Goal: Find specific page/section: Find specific page/section

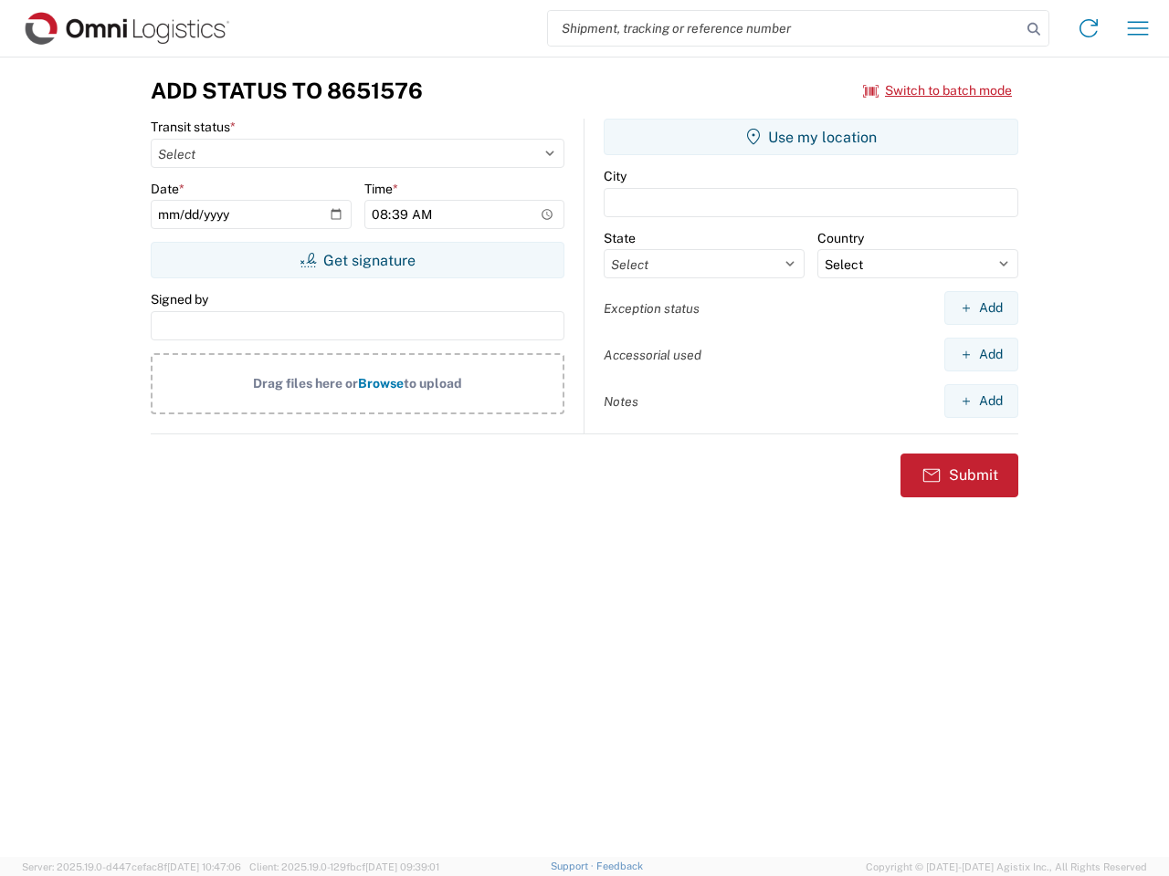
click at [784, 28] on input "search" at bounding box center [784, 28] width 473 height 35
click at [1033, 29] on icon at bounding box center [1034, 29] width 26 height 26
click at [1088, 28] on icon at bounding box center [1088, 28] width 29 height 29
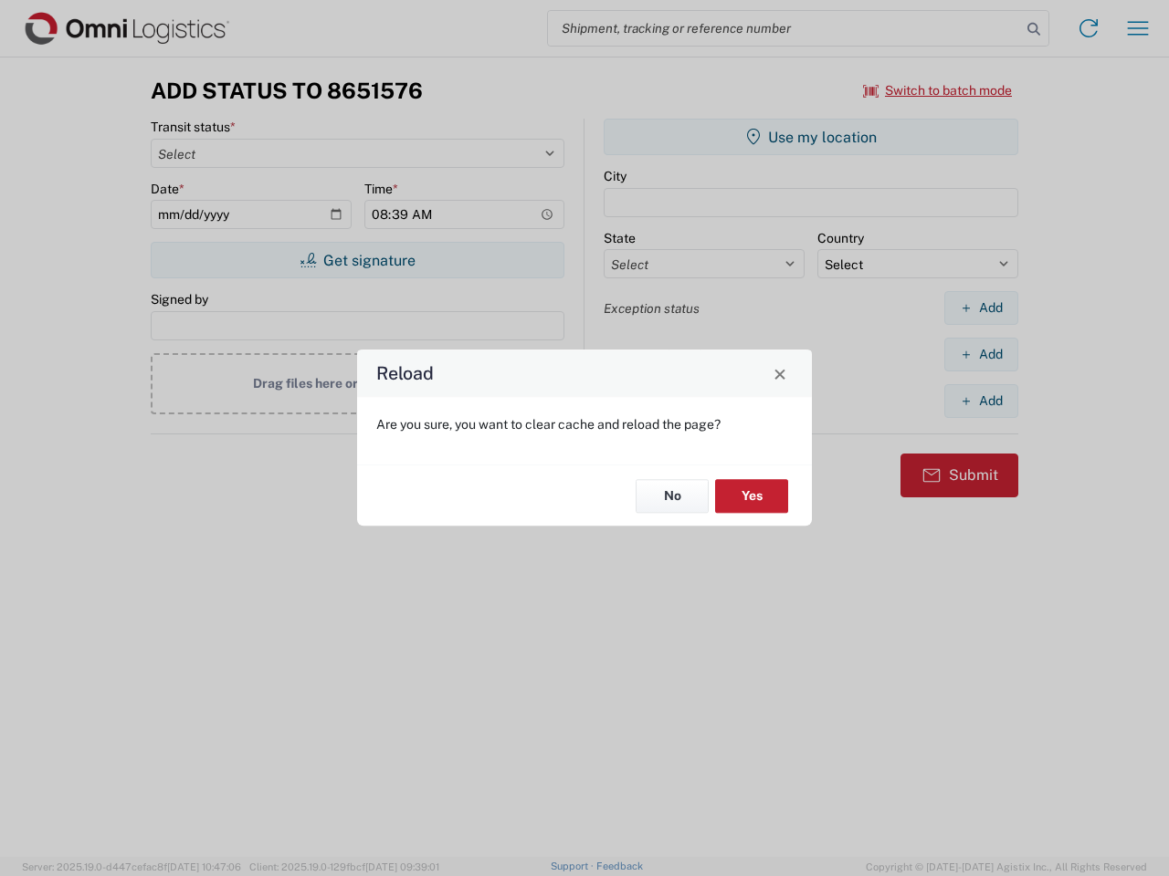
click at [938, 90] on div "Reload Are you sure, you want to clear cache and reload the page? No Yes" at bounding box center [584, 438] width 1169 height 876
click at [357, 260] on div "Reload Are you sure, you want to clear cache and reload the page? No Yes" at bounding box center [584, 438] width 1169 height 876
click at [811, 137] on div "Reload Are you sure, you want to clear cache and reload the page? No Yes" at bounding box center [584, 438] width 1169 height 876
click at [980, 308] on div "Reload Are you sure, you want to clear cache and reload the page? No Yes" at bounding box center [584, 438] width 1169 height 876
click at [980, 354] on div "Reload Are you sure, you want to clear cache and reload the page? No Yes" at bounding box center [584, 438] width 1169 height 876
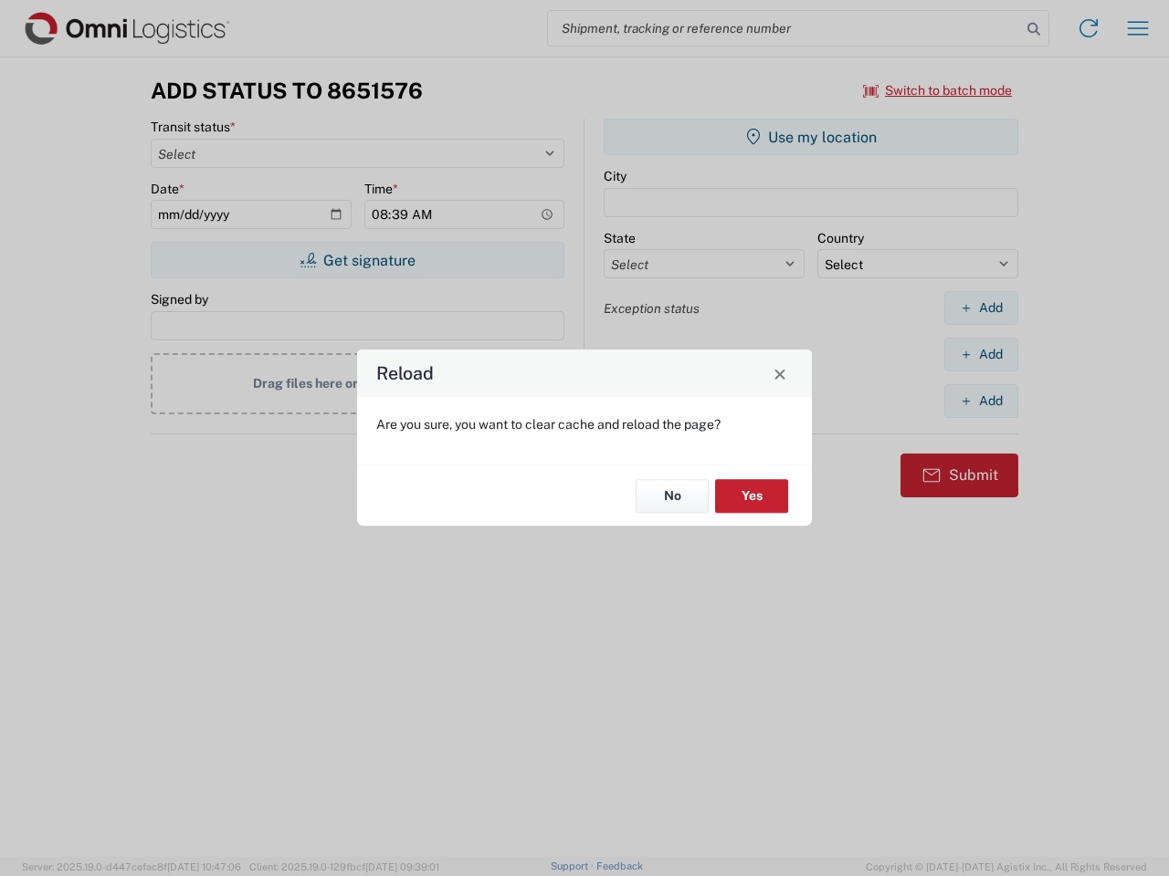
click at [980, 401] on div "Reload Are you sure, you want to clear cache and reload the page? No Yes" at bounding box center [584, 438] width 1169 height 876
